Goal: Information Seeking & Learning: Learn about a topic

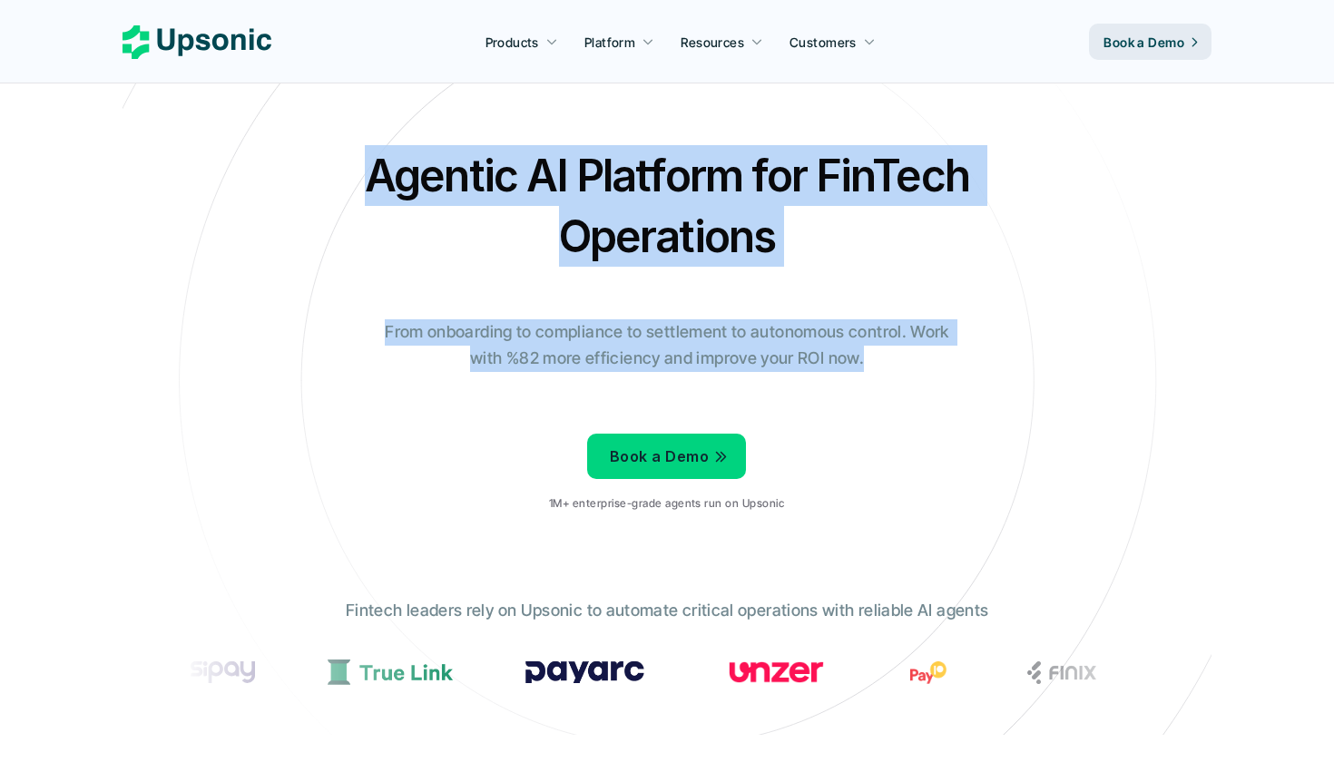
drag, startPoint x: 379, startPoint y: 171, endPoint x: 917, endPoint y: 367, distance: 571.9
click at [917, 367] on div "Agentic AI Platform for FinTech Operations From onboarding to compliance to set…" at bounding box center [667, 335] width 1062 height 381
click at [917, 367] on p "From onboarding to compliance to settlement to autonomous control. Work with %8…" at bounding box center [667, 345] width 590 height 53
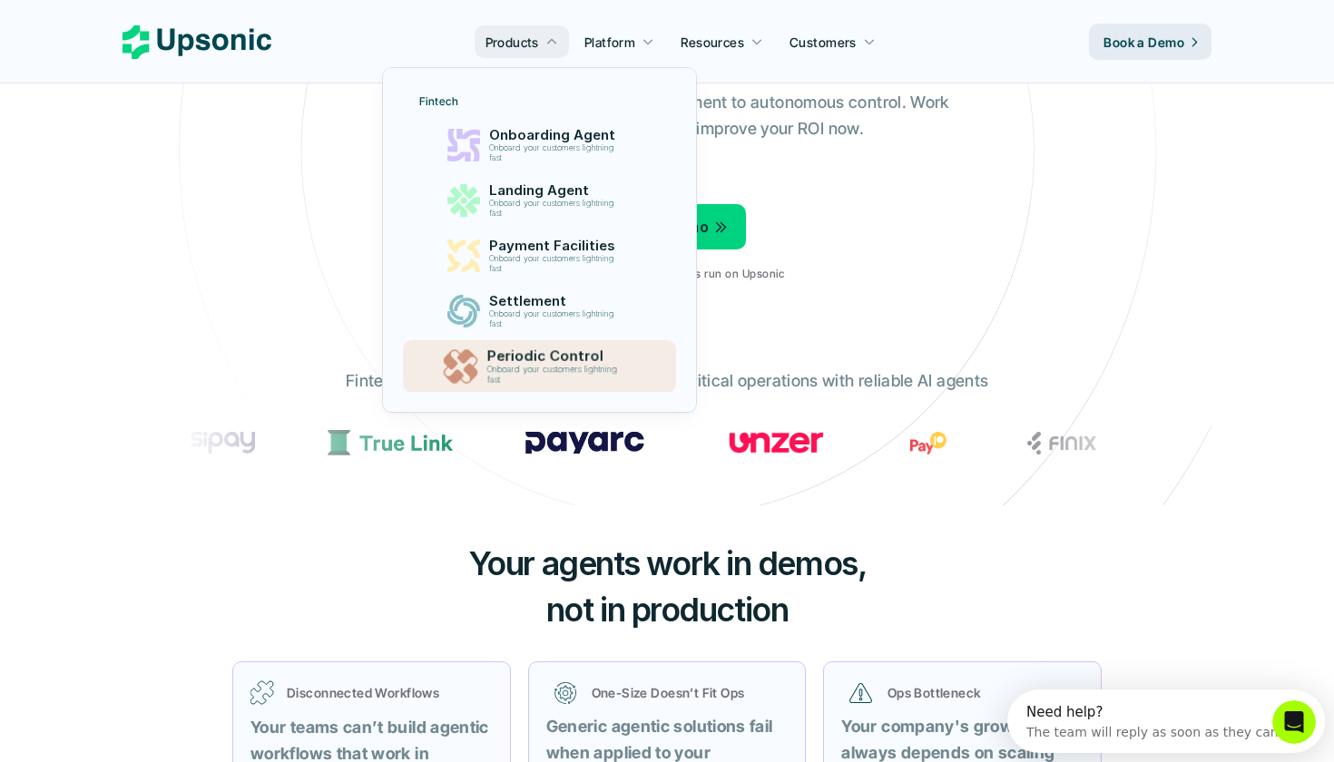
click at [580, 355] on p "Periodic Control" at bounding box center [556, 356] width 140 height 17
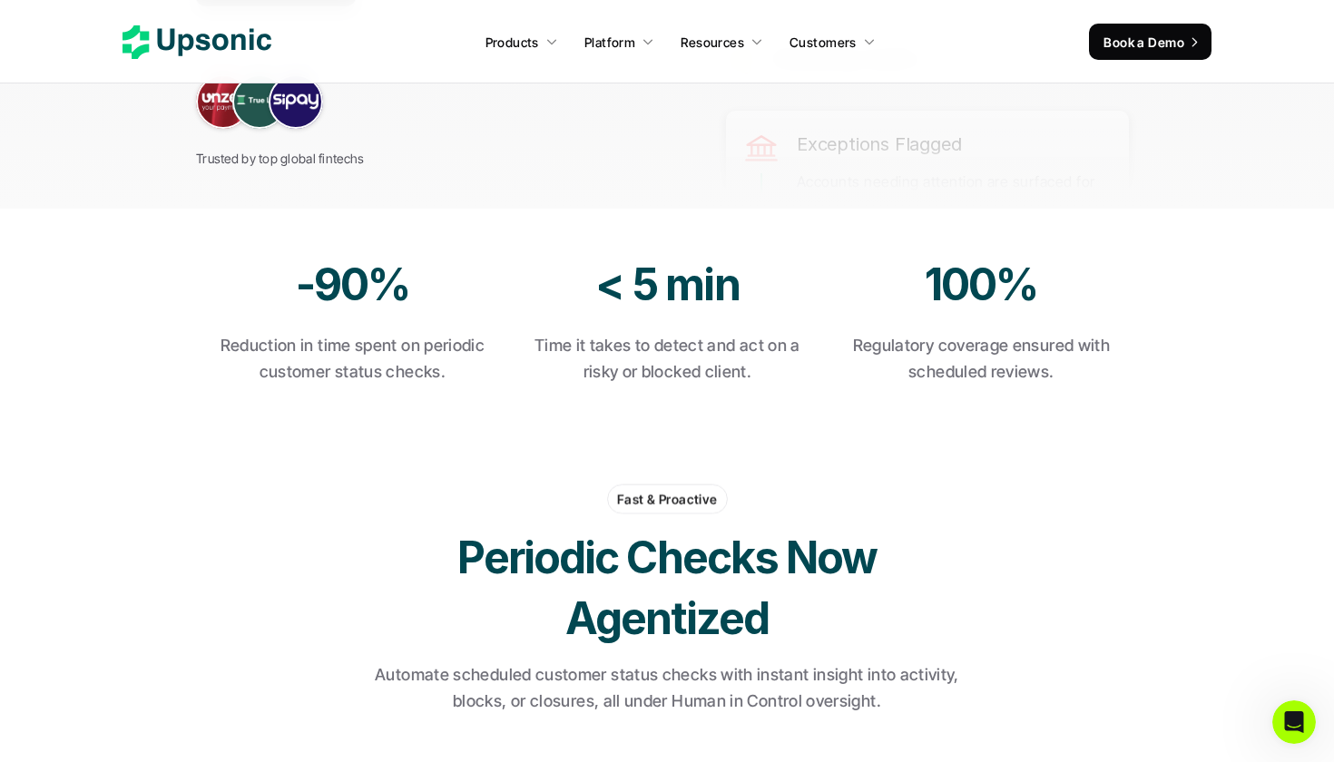
scroll to position [693, 0]
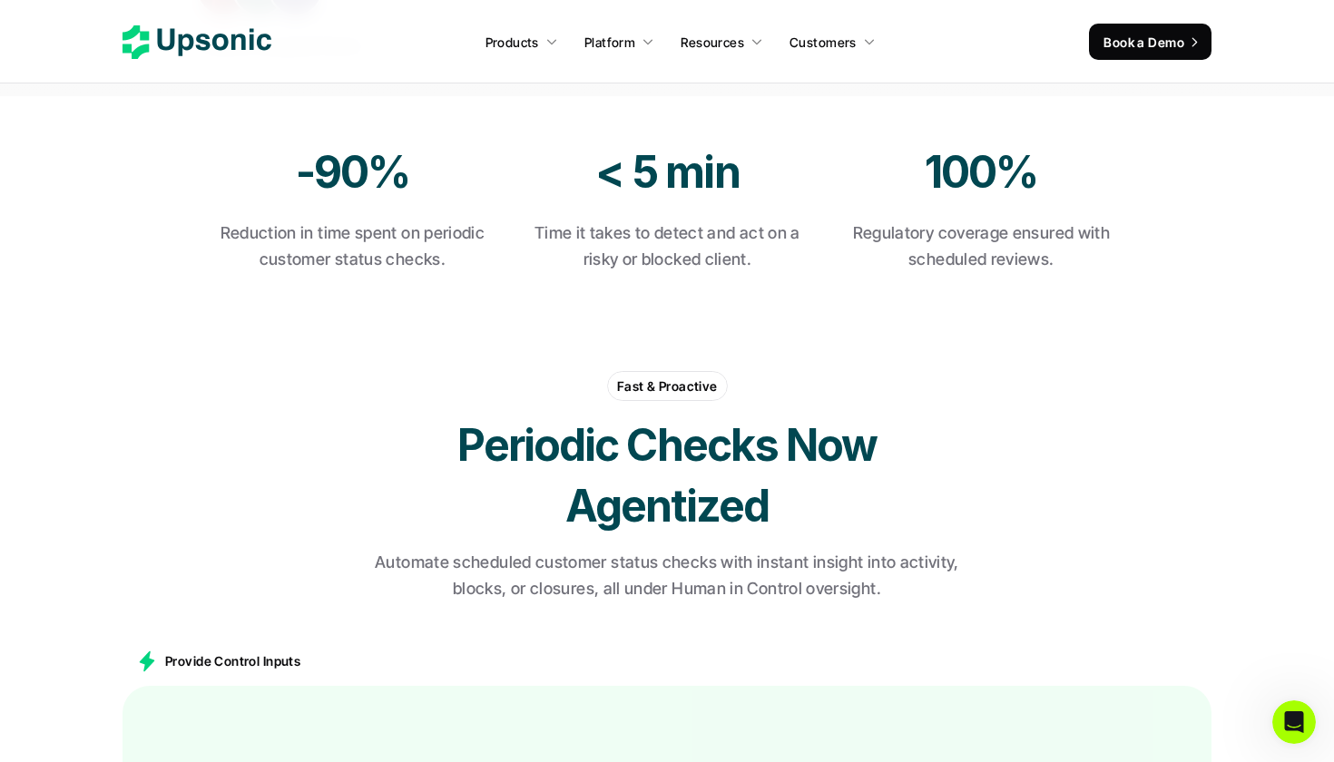
drag, startPoint x: 280, startPoint y: 204, endPoint x: 471, endPoint y: 349, distance: 239.6
click at [471, 349] on section "Fast & Proactive Periodic Checks Now Agentized Automate scheduled customer stat…" at bounding box center [667, 469] width 1334 height 300
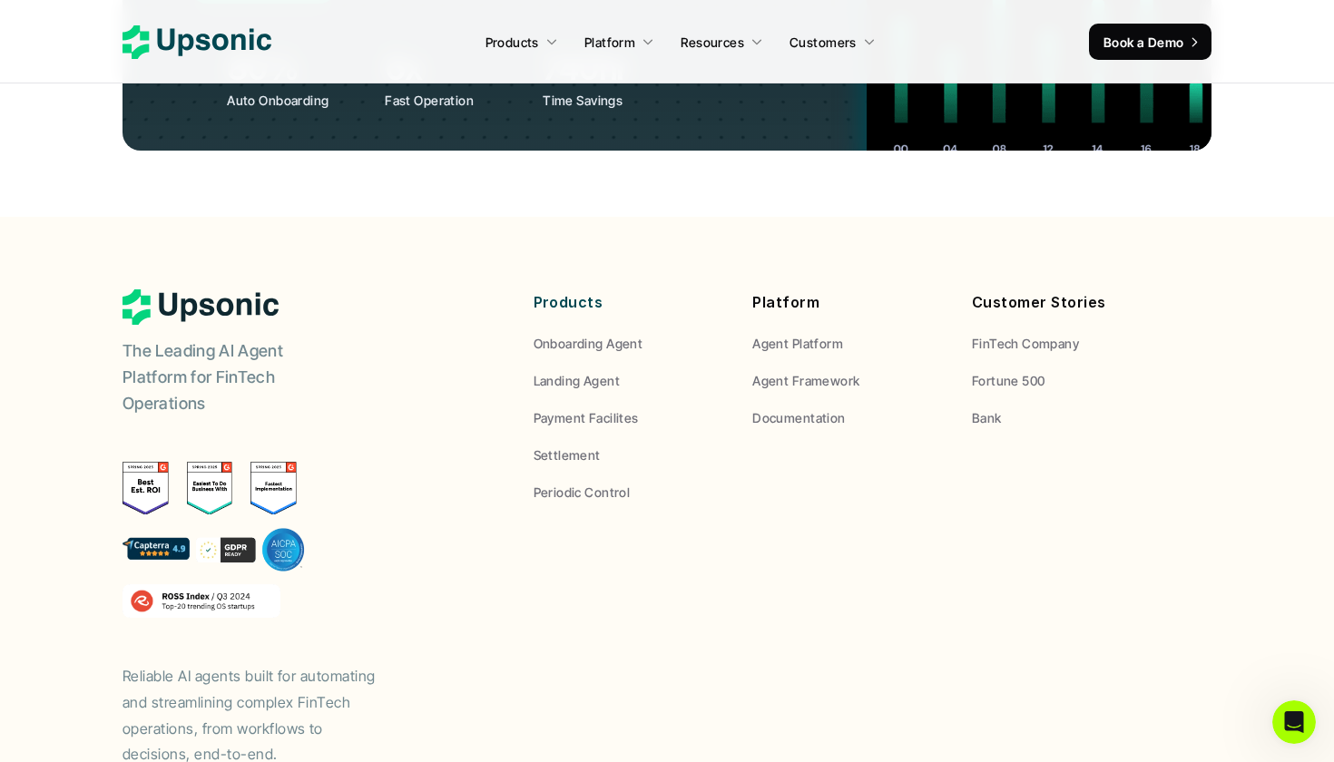
scroll to position [7111, 0]
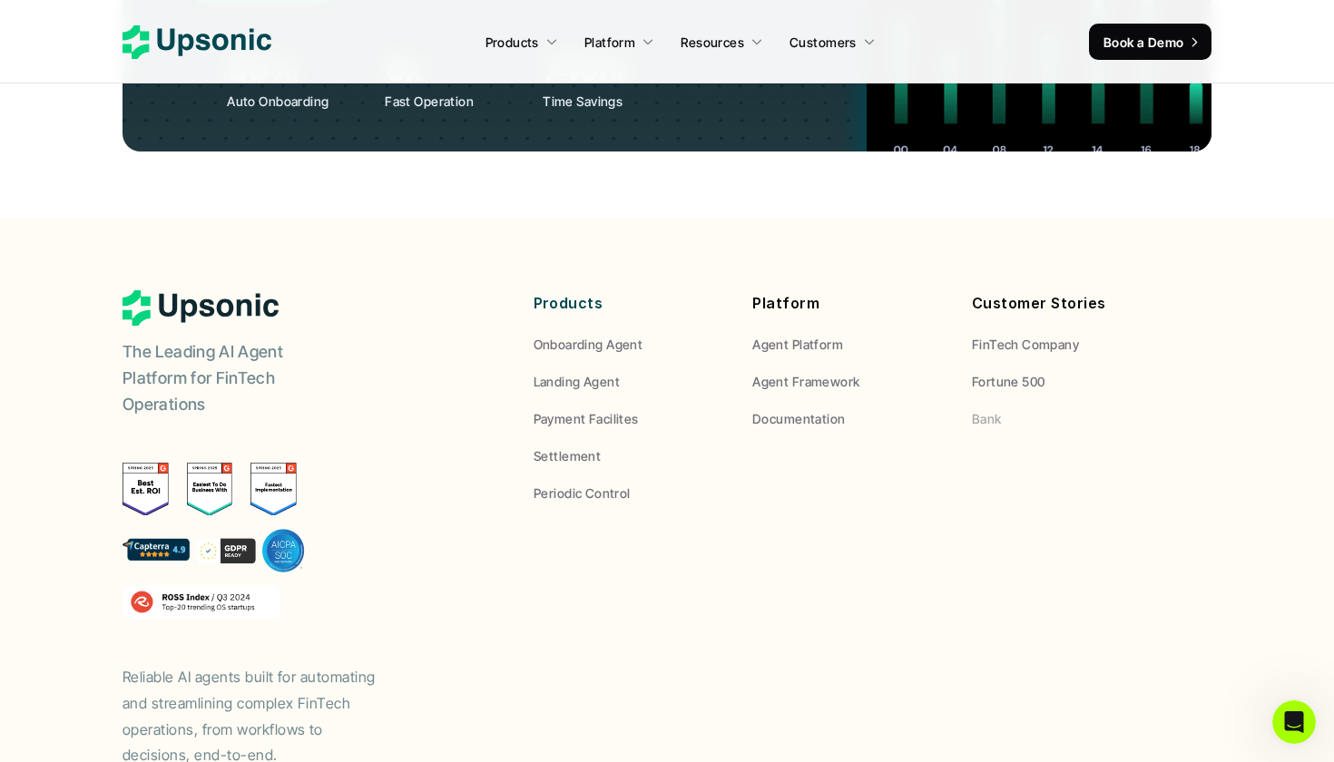
click at [992, 409] on p "Bank" at bounding box center [987, 418] width 30 height 19
click at [994, 372] on p "Fortune 500" at bounding box center [1009, 381] width 74 height 19
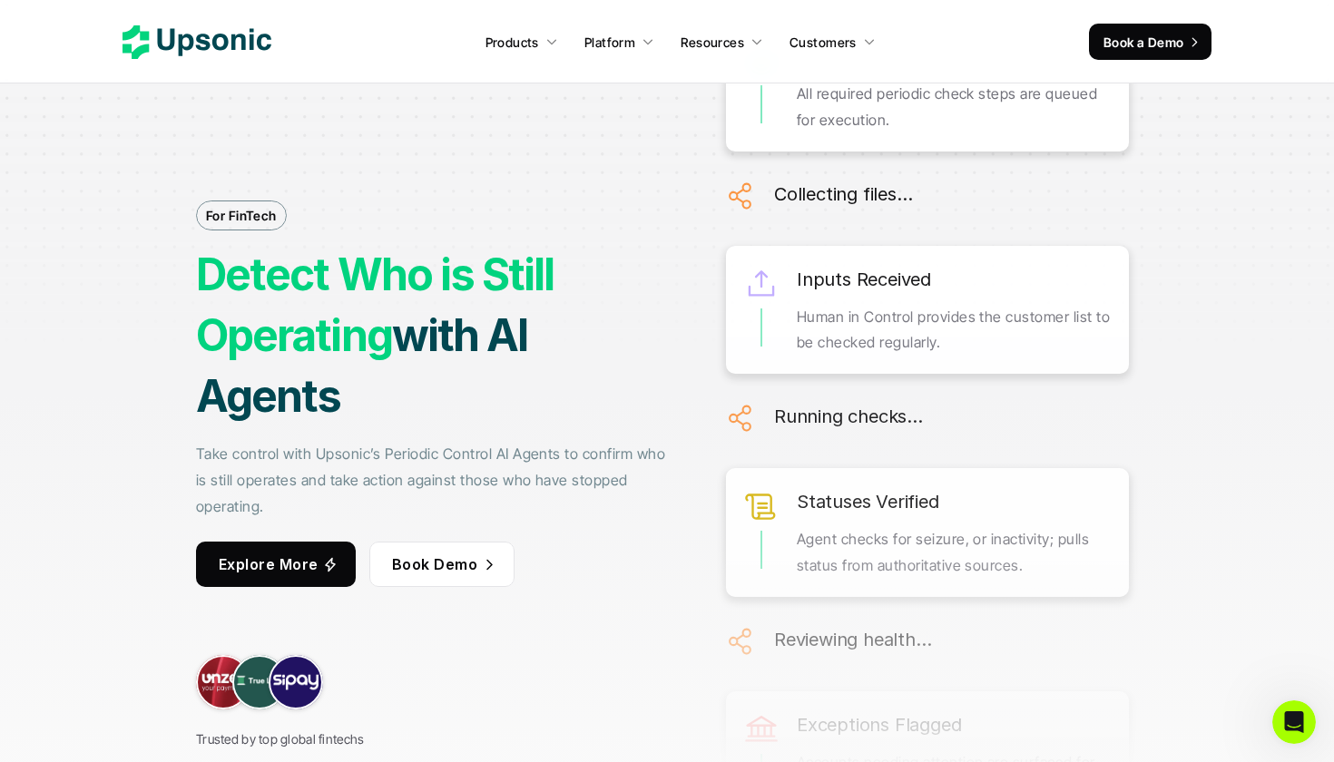
scroll to position [0, 0]
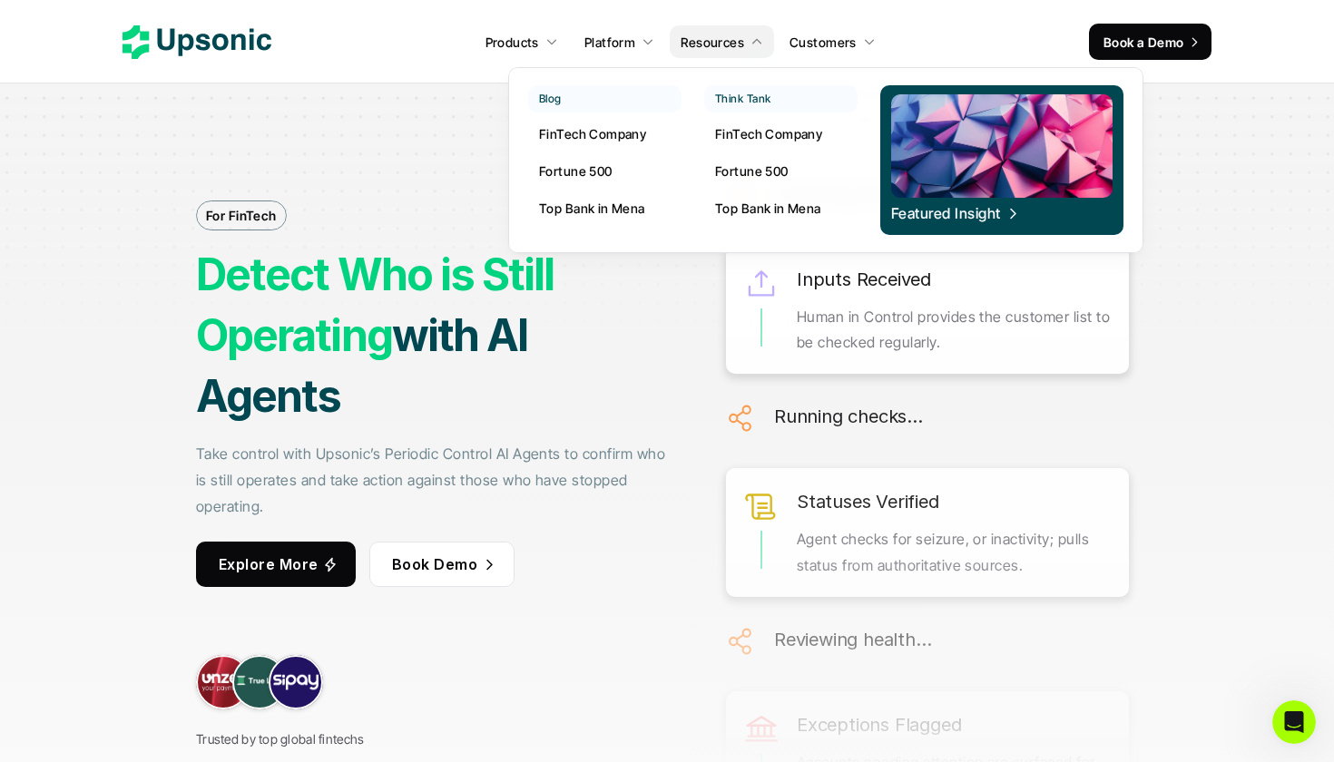
click at [757, 136] on p "FinTech Company" at bounding box center [768, 133] width 107 height 19
